Goal: Navigation & Orientation: Find specific page/section

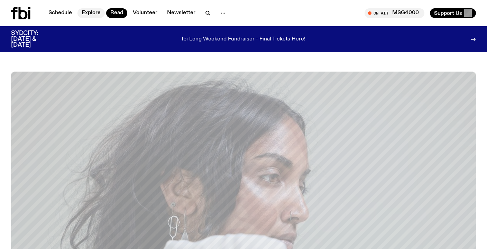
click at [88, 13] on link "Explore" at bounding box center [90, 13] width 27 height 10
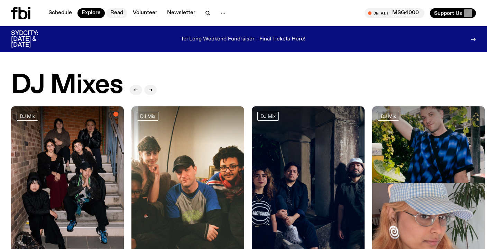
click at [114, 12] on link "Read" at bounding box center [116, 13] width 21 height 10
